Goal: Information Seeking & Learning: Learn about a topic

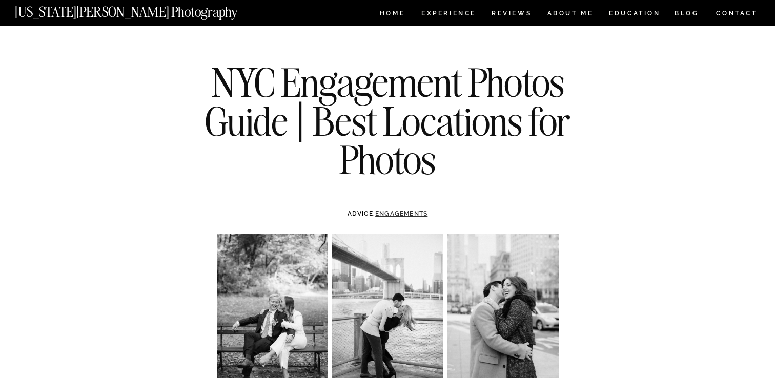
click at [392, 210] on link "ENGAGEMENTS" at bounding box center [401, 213] width 52 height 7
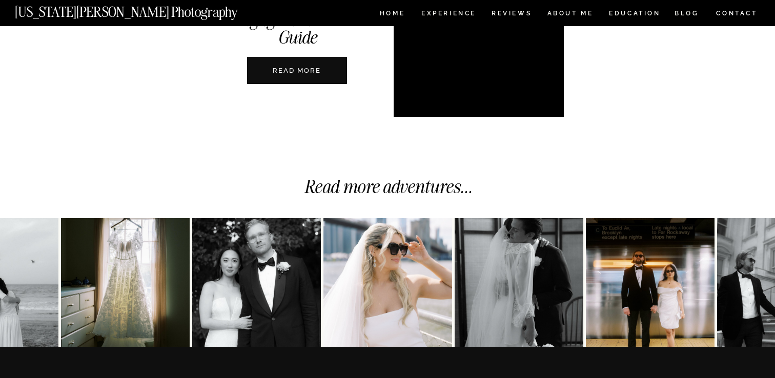
scroll to position [2582, 0]
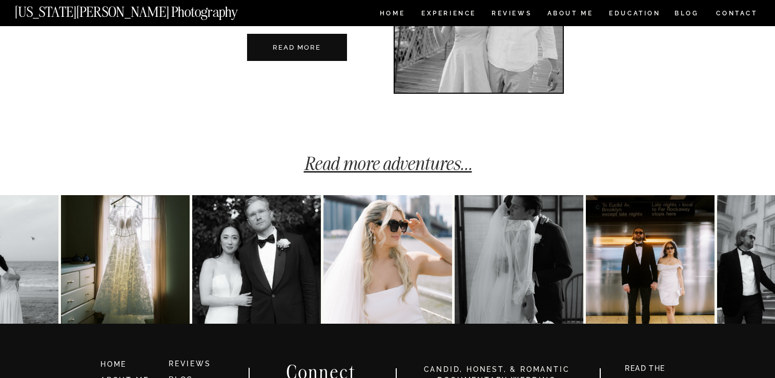
click at [411, 171] on link "Read more adventures..." at bounding box center [388, 163] width 168 height 23
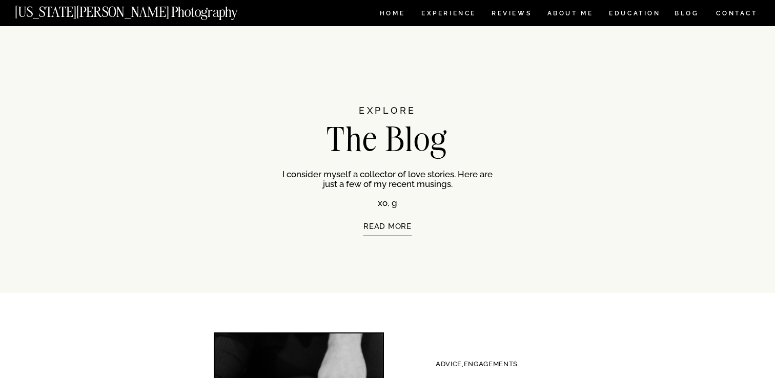
click at [380, 228] on p "READ MORE" at bounding box center [387, 241] width 174 height 37
click at [684, 14] on nav "BLOG" at bounding box center [687, 14] width 25 height 9
click at [391, 228] on p "READ MORE" at bounding box center [387, 241] width 174 height 37
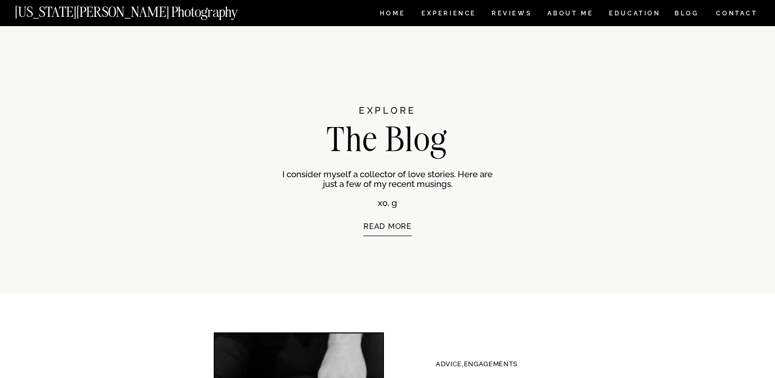
click at [679, 2] on div at bounding box center [387, 13] width 775 height 26
click at [689, 20] on div at bounding box center [387, 13] width 775 height 26
click at [680, 12] on nav "BLOG" at bounding box center [687, 14] width 25 height 9
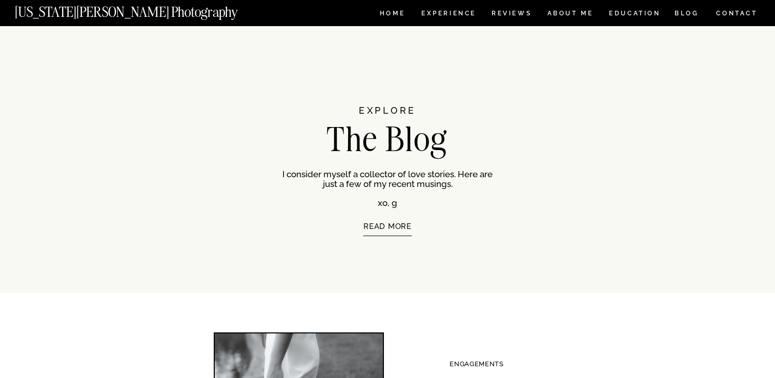
scroll to position [2582, 0]
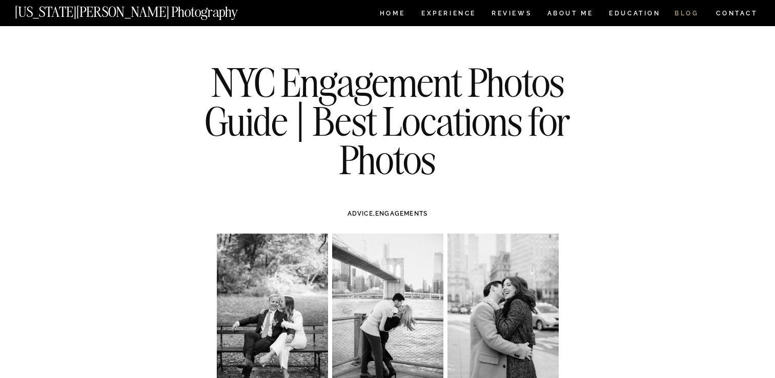
click at [680, 16] on nav "BLOG" at bounding box center [687, 14] width 25 height 9
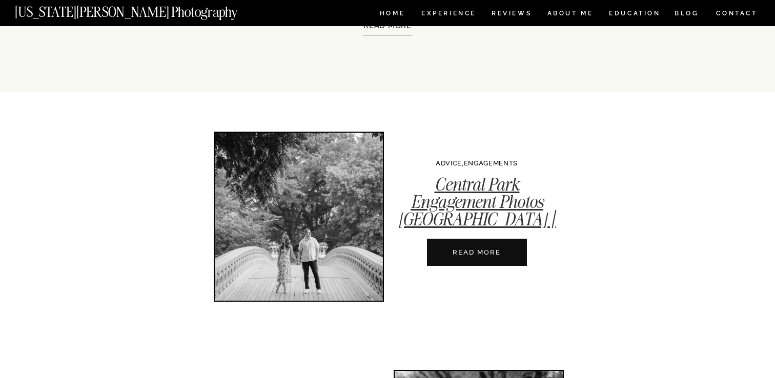
scroll to position [200, 0]
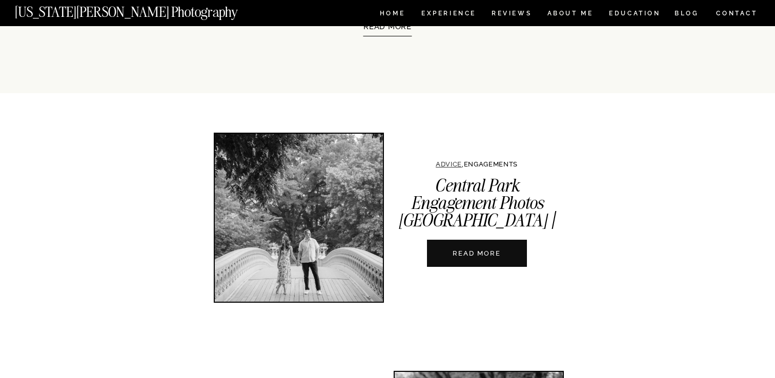
click at [438, 163] on link "ADVICE" at bounding box center [449, 164] width 26 height 8
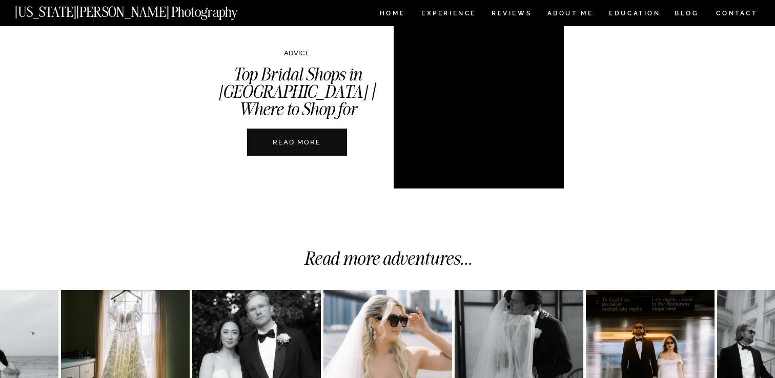
scroll to position [2487, 0]
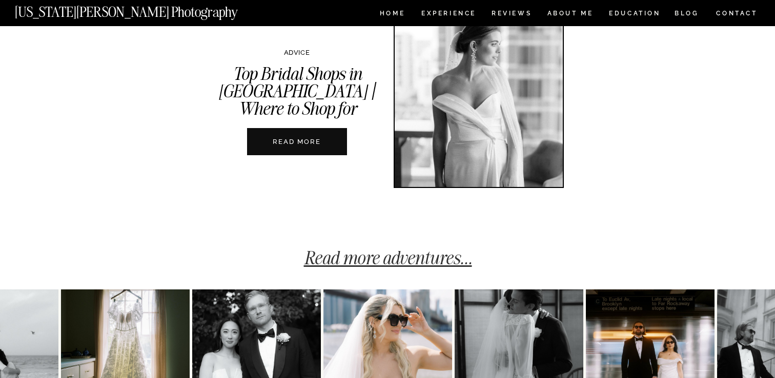
click at [338, 260] on link "Read more adventures..." at bounding box center [388, 258] width 168 height 23
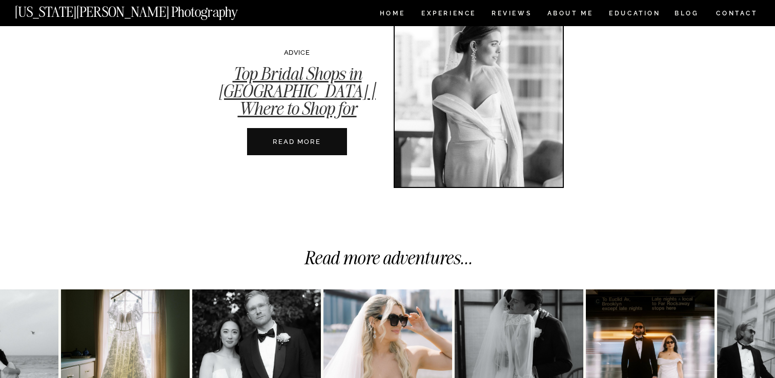
click at [333, 96] on link "Top Bridal Shops in [GEOGRAPHIC_DATA] | Where to Shop for Wedding Dresses" at bounding box center [296, 100] width 157 height 75
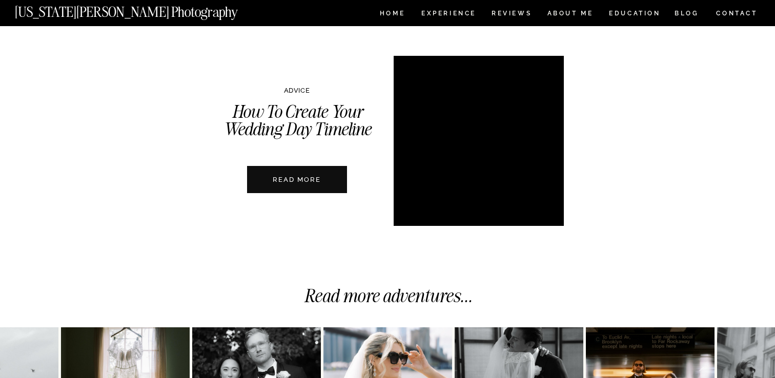
scroll to position [2383, 0]
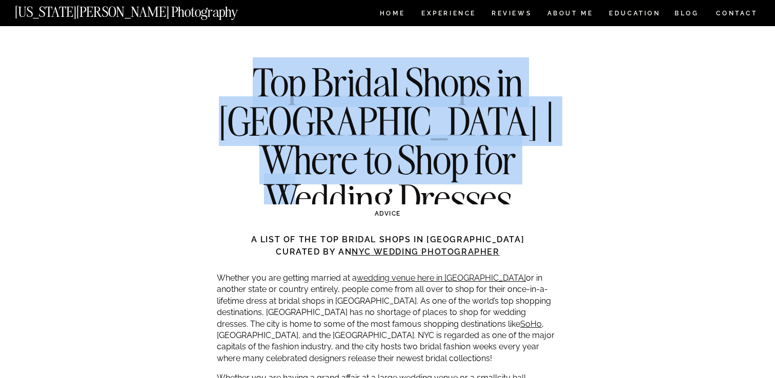
drag, startPoint x: 215, startPoint y: 75, endPoint x: 535, endPoint y: 159, distance: 331.2
click at [535, 159] on h1 "Top Bridal Shops in NYC | Where to Shop for Wedding Dresses" at bounding box center [387, 140] width 372 height 155
copy h1 "Top Bridal Shops in NYC | Where to Shop for Wedding Dresses"
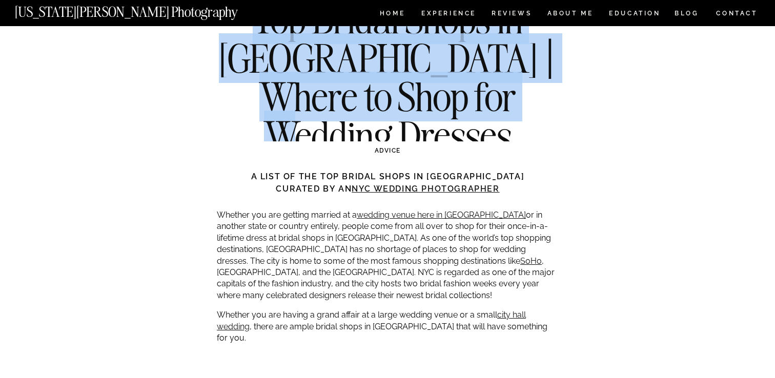
scroll to position [85, 0]
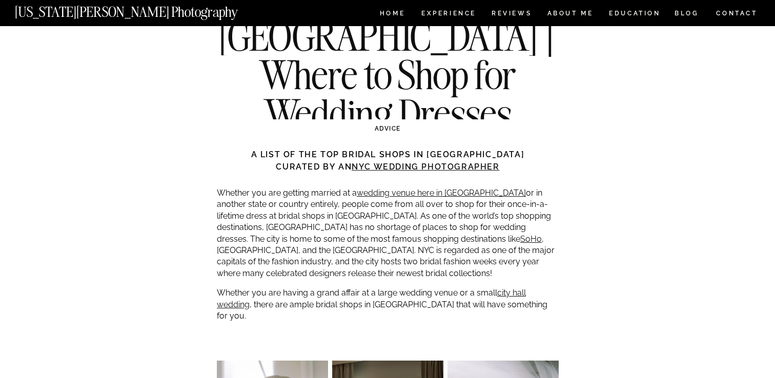
click at [536, 165] on h3 "A list of the top bridal shops in NYC curated by an NYC wedding photographer" at bounding box center [388, 161] width 342 height 25
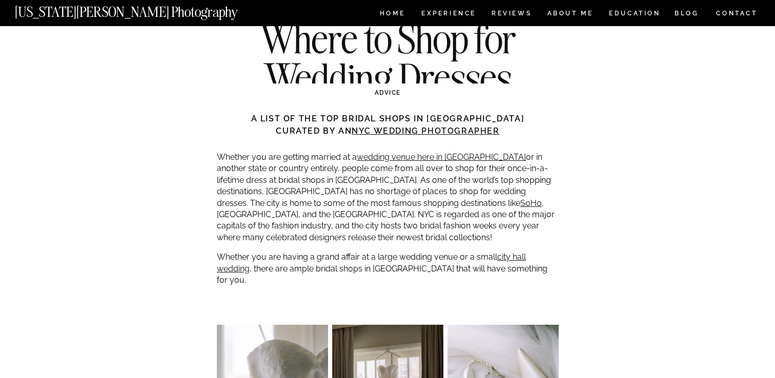
scroll to position [0, 0]
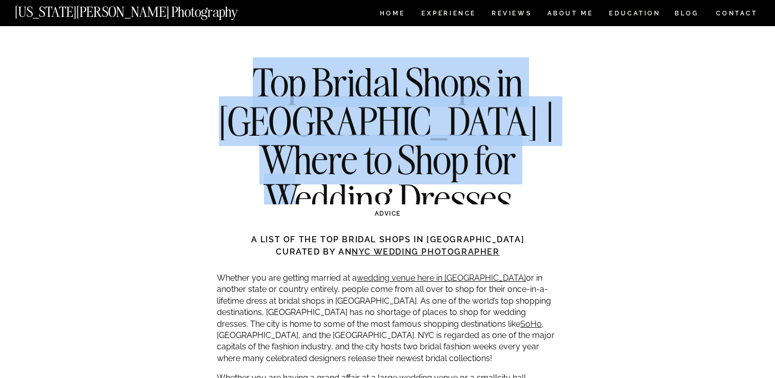
drag, startPoint x: 211, startPoint y: 72, endPoint x: 526, endPoint y: 158, distance: 326.2
click at [526, 158] on h1 "Top Bridal Shops in NYC | Where to Shop for Wedding Dresses" at bounding box center [387, 140] width 372 height 155
copy h1 "Top Bridal Shops in NYC | Where to Shop for Wedding Dresses"
click at [318, 138] on h1 "Top Bridal Shops in NYC | Where to Shop for Wedding Dresses" at bounding box center [387, 140] width 372 height 155
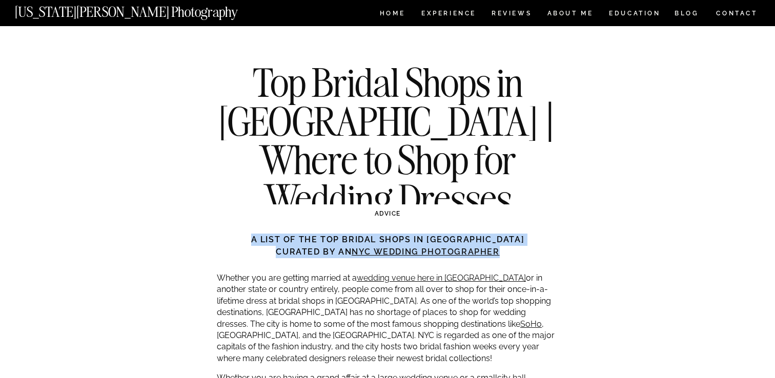
drag, startPoint x: 292, startPoint y: 238, endPoint x: 509, endPoint y: 254, distance: 217.5
click at [509, 254] on h3 "A list of the top bridal shops in NYC curated by an NYC wedding photographer" at bounding box center [388, 246] width 342 height 25
copy h3 "A list of the top bridal shops in NYC curated by an NYC wedding photographer"
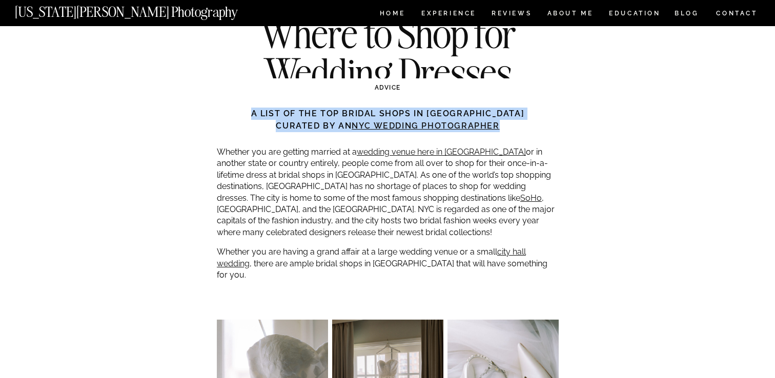
scroll to position [133, 0]
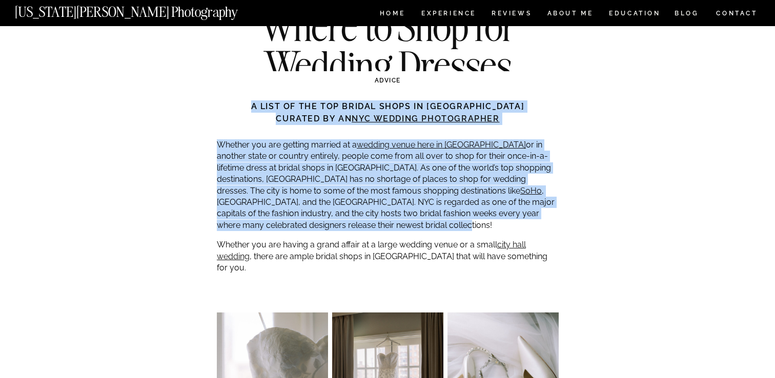
drag, startPoint x: 216, startPoint y: 145, endPoint x: 284, endPoint y: 228, distance: 107.9
copy div "A list of the top bridal shops in NYC curated by an NYC wedding photographer Wh…"
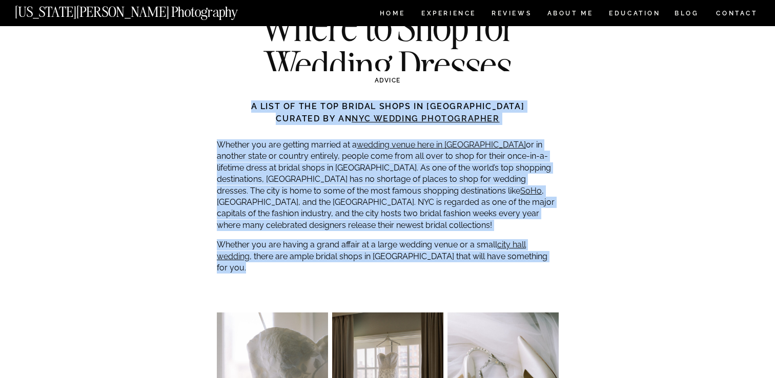
copy div "A list of the top bridal shops in NYC curated by an NYC wedding photographer Wh…"
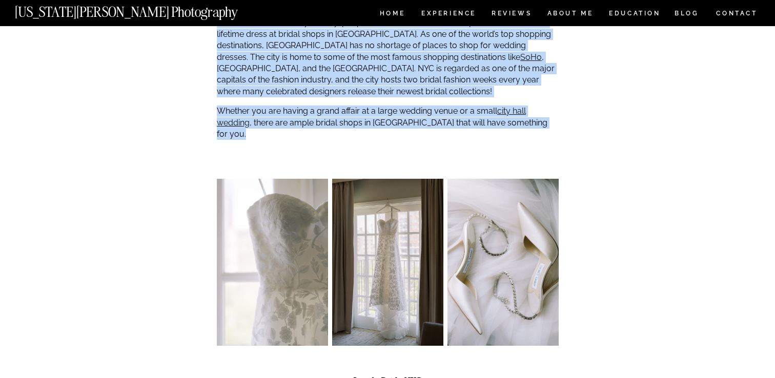
scroll to position [466, 0]
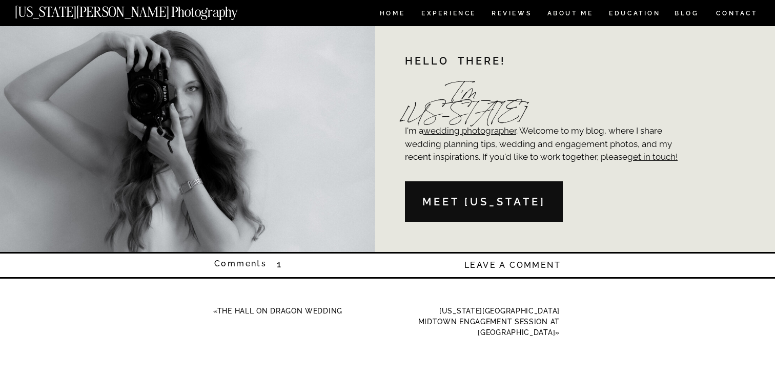
scroll to position [13733, 0]
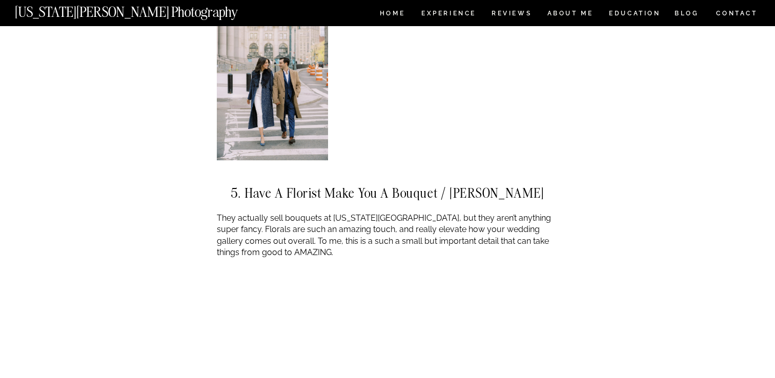
scroll to position [3025, 0]
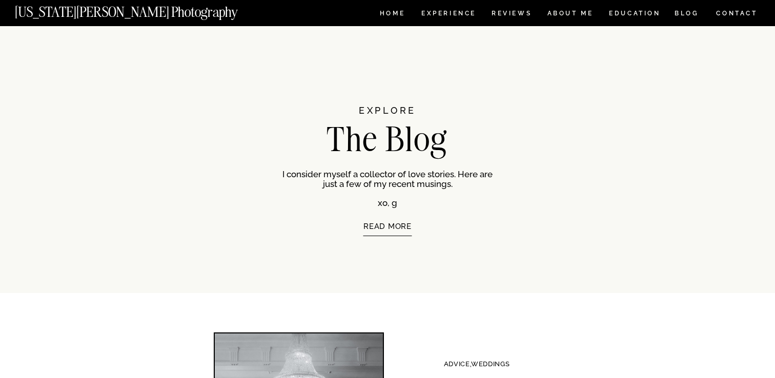
scroll to position [2487, 0]
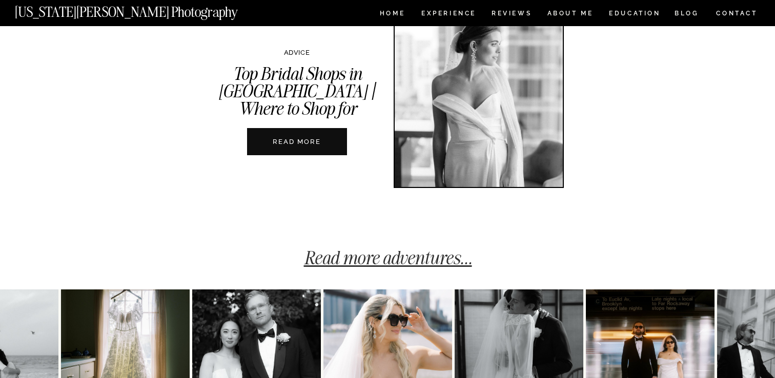
click at [396, 256] on link "Read more adventures..." at bounding box center [388, 258] width 168 height 23
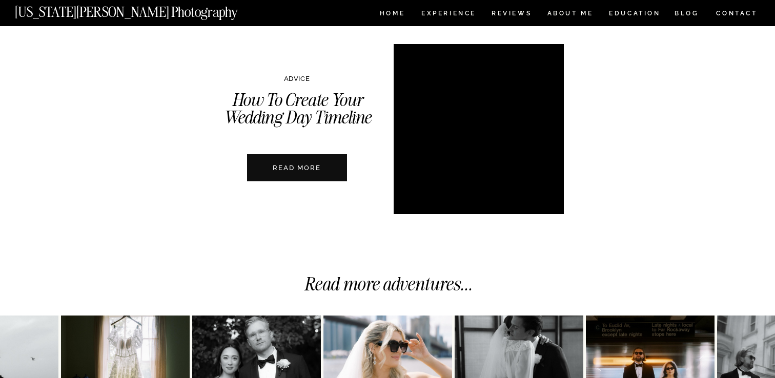
scroll to position [2508, 0]
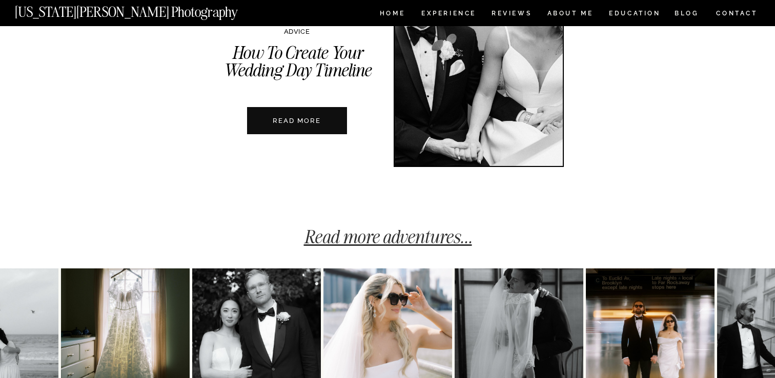
click at [393, 237] on link "Read more adventures..." at bounding box center [388, 237] width 168 height 23
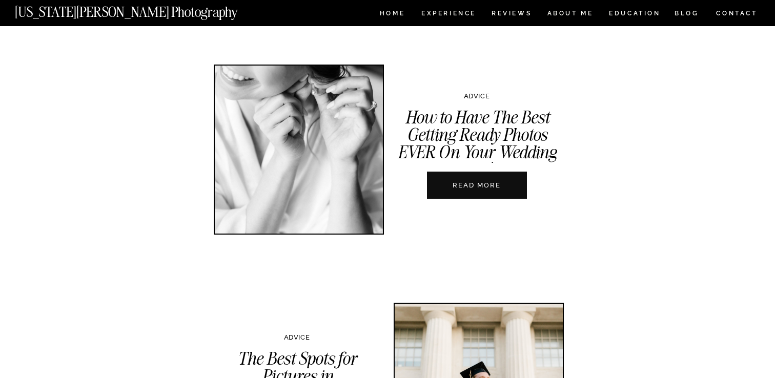
scroll to position [272, 0]
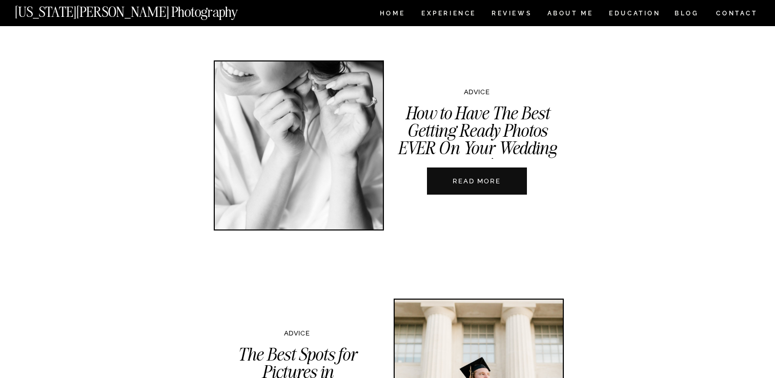
click at [459, 187] on div at bounding box center [477, 181] width 100 height 27
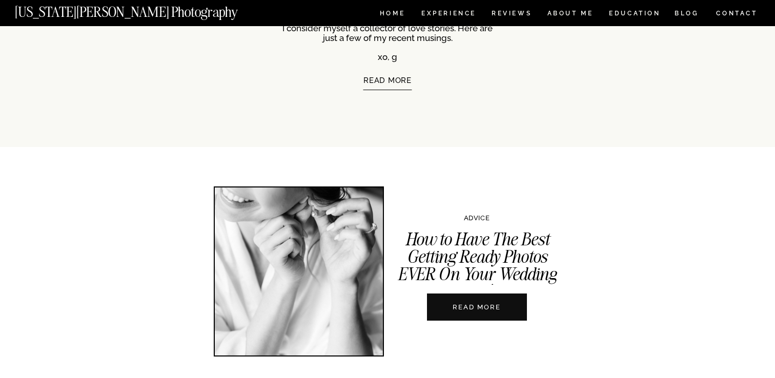
scroll to position [135, 0]
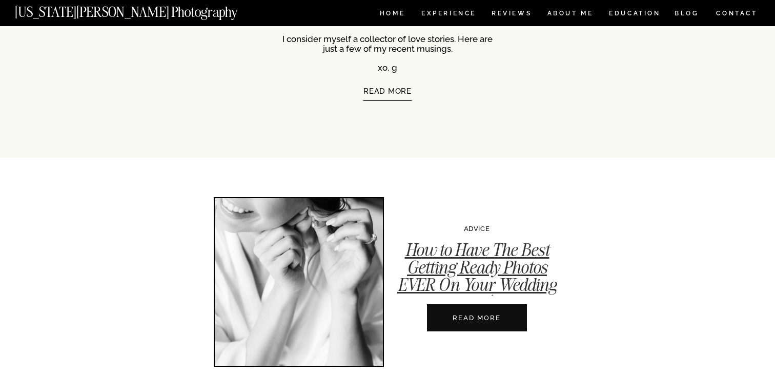
click at [453, 241] on link "How to Have The Best Getting Ready Photos EVER On Your Wedding Day!" at bounding box center [476, 276] width 159 height 75
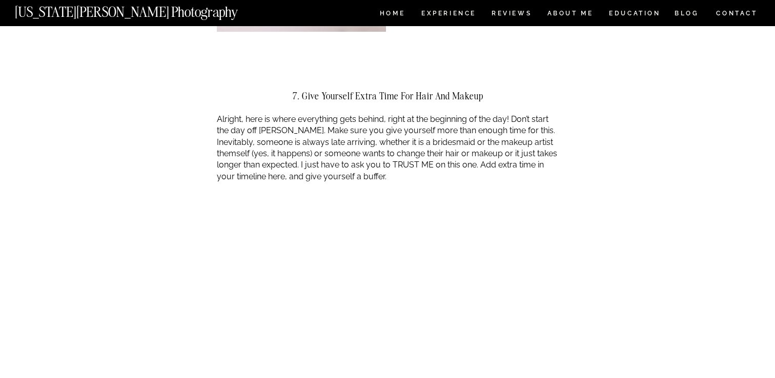
scroll to position [2571, 0]
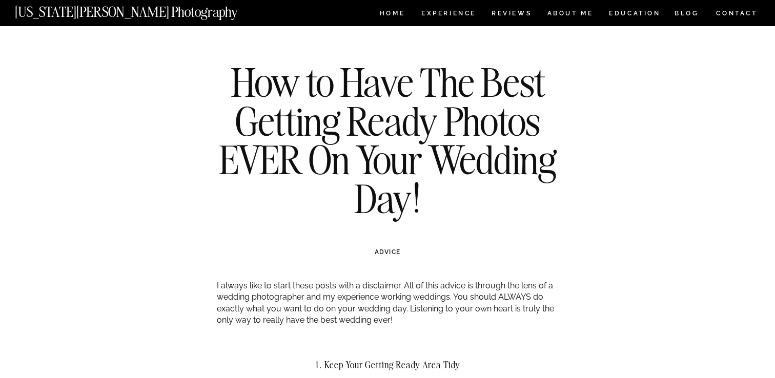
scroll to position [11, 0]
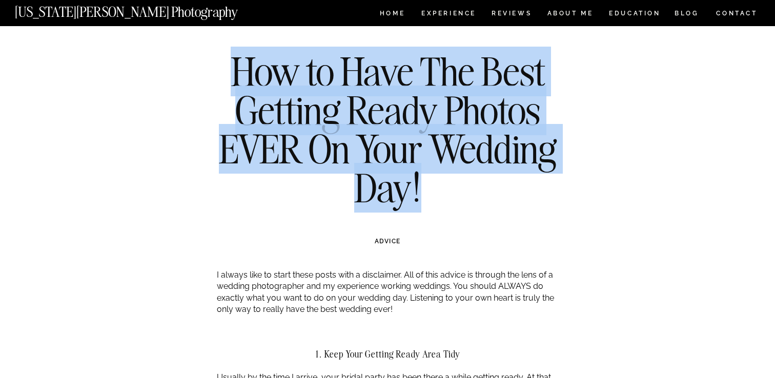
drag, startPoint x: 242, startPoint y: 67, endPoint x: 418, endPoint y: 189, distance: 214.3
click at [418, 189] on h1 "How to Have The Best Getting Ready Photos EVER On Your Wedding Day!" at bounding box center [387, 129] width 372 height 155
copy h1 "How to Have The Best Getting Ready Photos EVER On Your Wedding Day!"
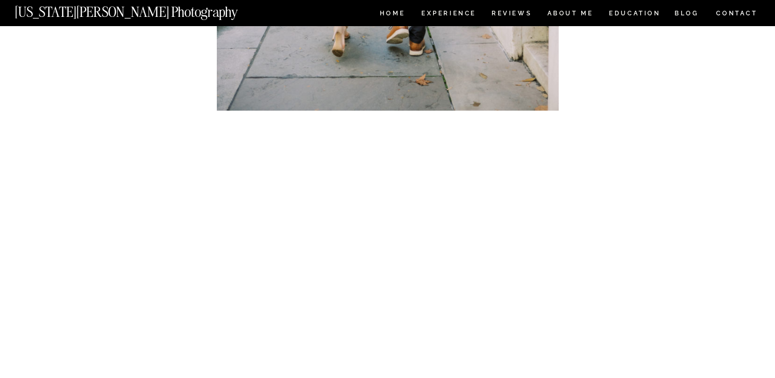
scroll to position [7997, 0]
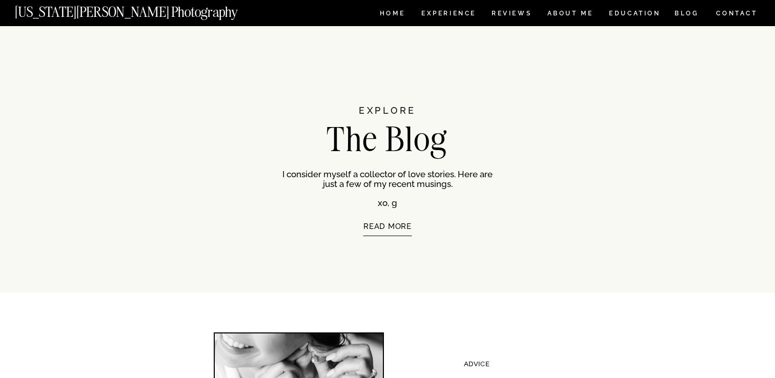
scroll to position [1, 0]
click at [387, 227] on p "READ MORE" at bounding box center [387, 240] width 174 height 37
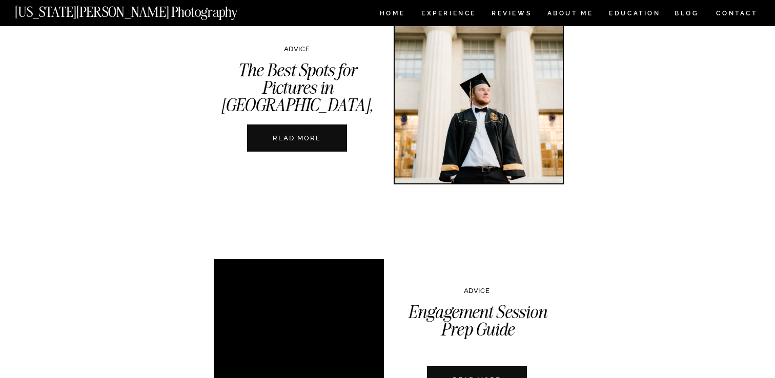
scroll to position [495, 0]
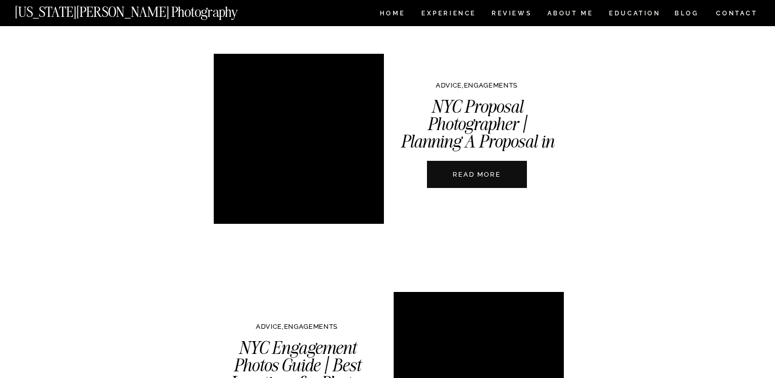
scroll to position [1207, 0]
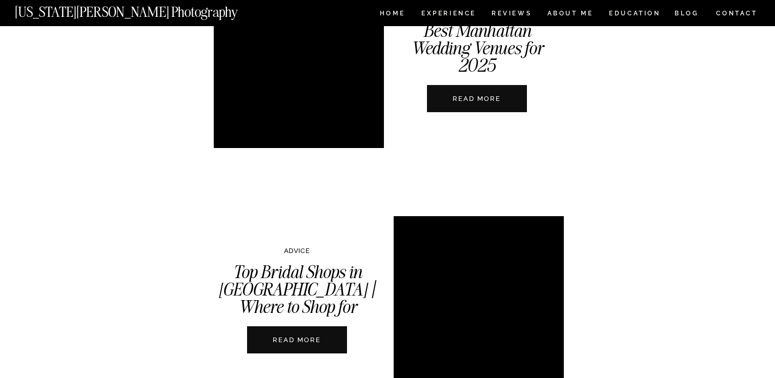
scroll to position [2310, 0]
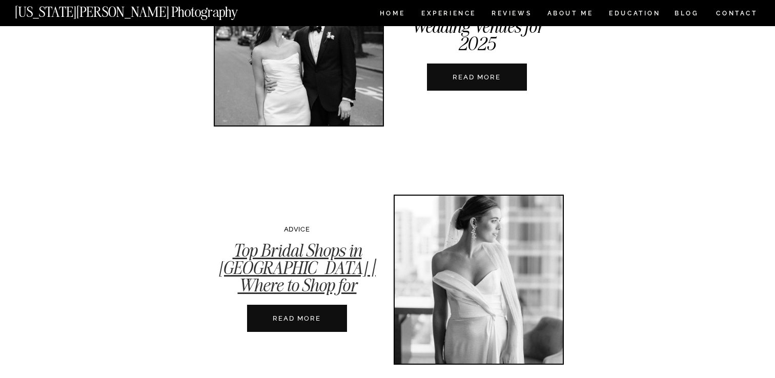
click at [296, 264] on link "Top Bridal Shops in [GEOGRAPHIC_DATA] | Where to Shop for Wedding Dresses" at bounding box center [296, 276] width 157 height 75
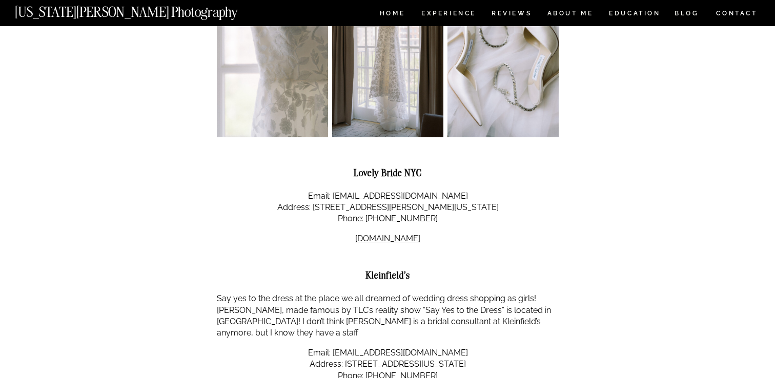
scroll to position [479, 0]
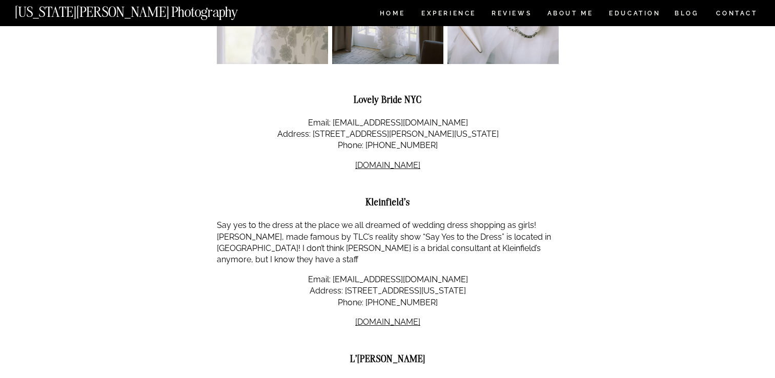
scroll to position [535, 0]
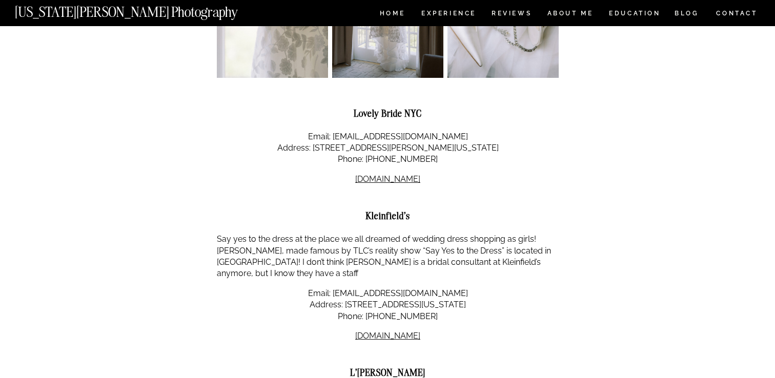
drag, startPoint x: 436, startPoint y: 170, endPoint x: 314, endPoint y: 124, distance: 130.5
copy div "Email: [EMAIL_ADDRESS][DOMAIN_NAME] Address: [STREET_ADDRESS][PERSON_NAME][US_S…"
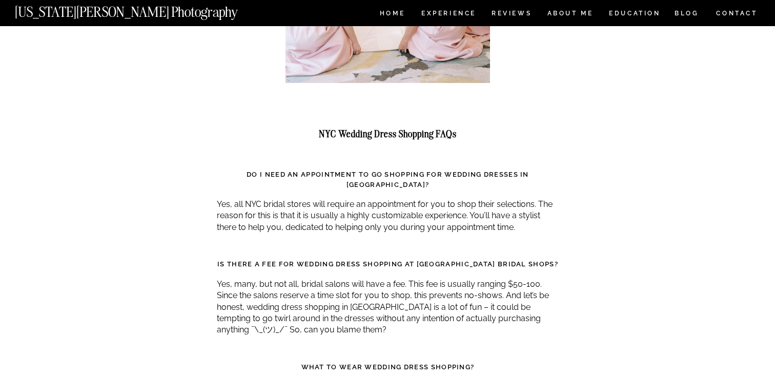
scroll to position [2887, 0]
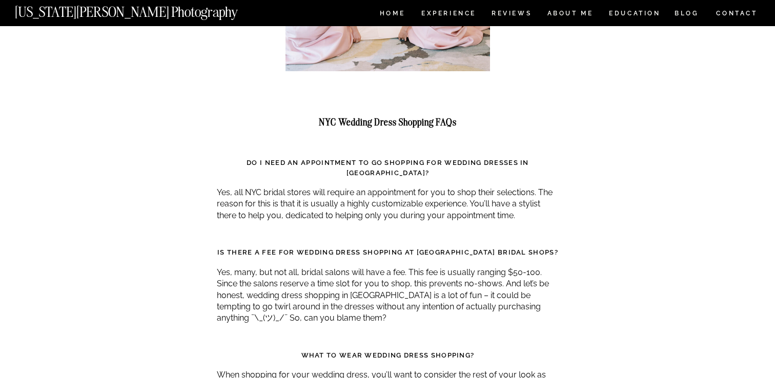
click at [328, 116] on strong "NYC Wedding Dress Shopping FAQs" at bounding box center [388, 122] width 138 height 12
copy div "NYC Wedding Dress Shopping FAQs"
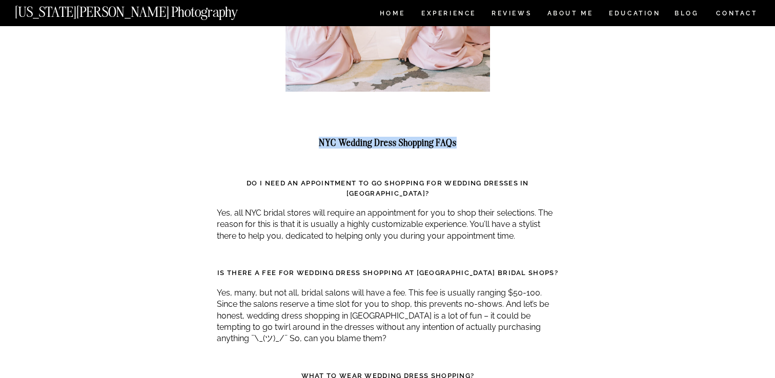
scroll to position [2817, 0]
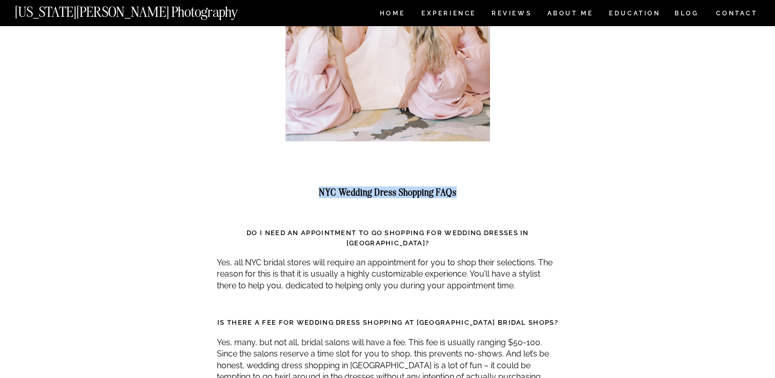
click at [381, 216] on div at bounding box center [388, 219] width 342 height 18
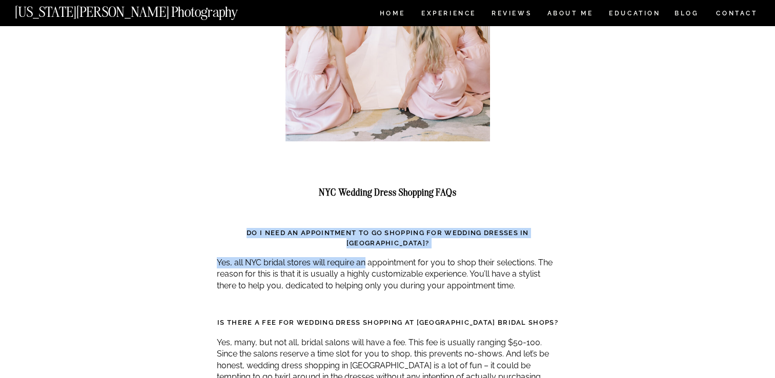
drag, startPoint x: 236, startPoint y: 220, endPoint x: 366, endPoint y: 245, distance: 132.6
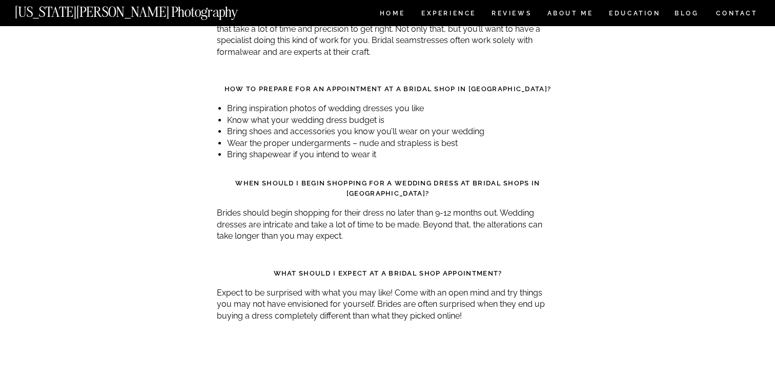
scroll to position [3446, 0]
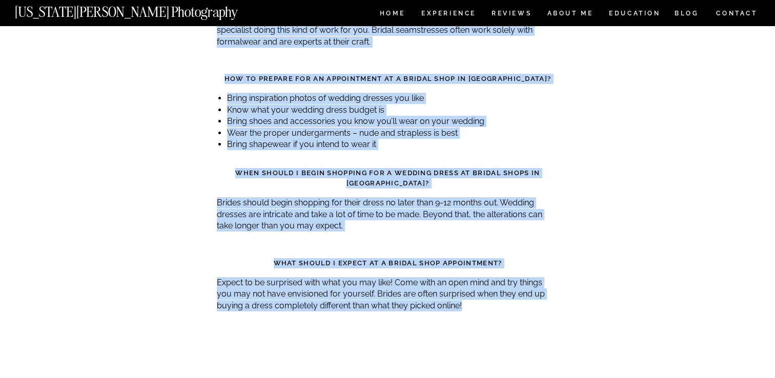
click at [450, 277] on p "Expect to be surprised with what you may like! Come with an open mind and try t…" at bounding box center [388, 294] width 342 height 34
copy div "Lo I dolo si ametconsect ad el seddoeiu tem incidid utlabor et DOL? Mag, ali EN…"
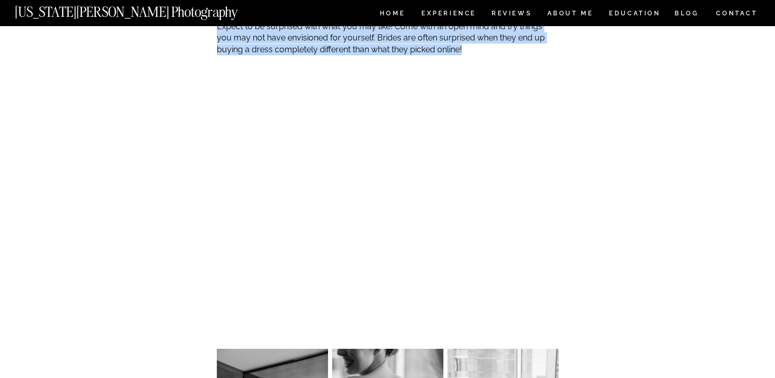
scroll to position [3694, 0]
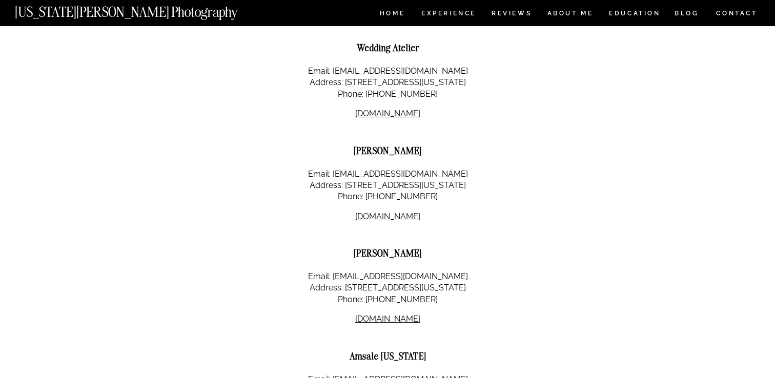
click at [141, 188] on div "Top Bridal Shops in [GEOGRAPHIC_DATA] | Where to Shop for Wedding Dresses ADVIC…" at bounding box center [387, 238] width 775 height 4203
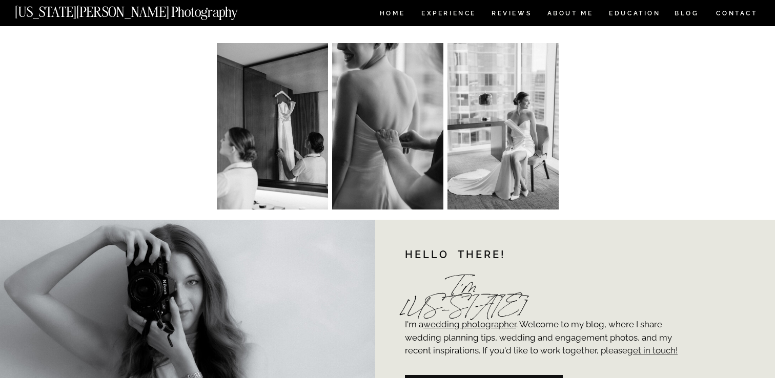
scroll to position [3844, 0]
